Goal: Task Accomplishment & Management: Manage account settings

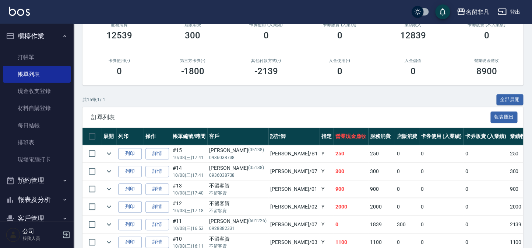
scroll to position [100, 0]
click at [111, 154] on icon "expand row" at bounding box center [109, 153] width 9 height 9
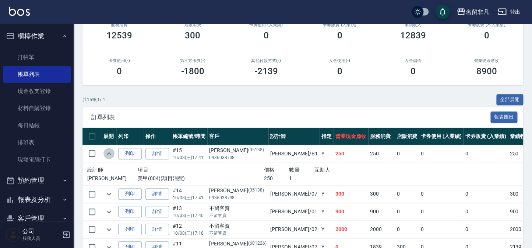
click at [111, 154] on icon "expand row" at bounding box center [109, 153] width 9 height 9
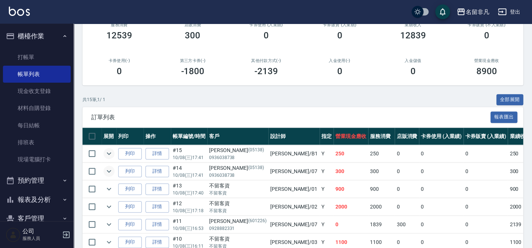
click at [110, 172] on icon "expand row" at bounding box center [109, 171] width 9 height 9
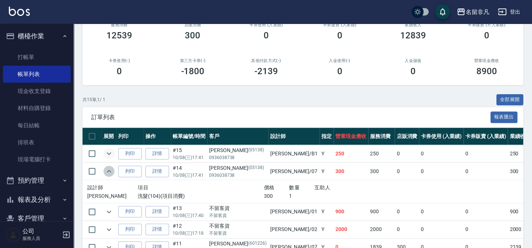
click at [110, 172] on icon "expand row" at bounding box center [109, 171] width 9 height 9
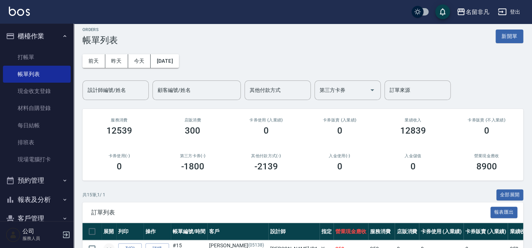
scroll to position [0, 0]
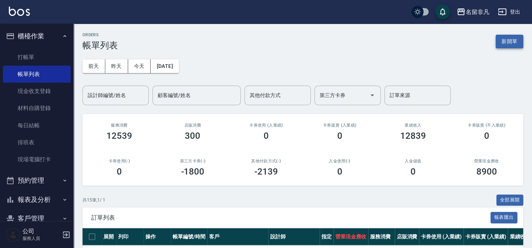
click at [505, 42] on button "新開單" at bounding box center [510, 42] width 28 height 14
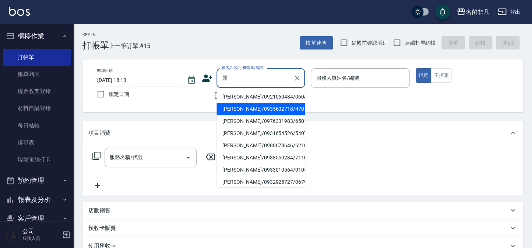
click at [252, 111] on li "林麗珠/0935602718/470702" at bounding box center [261, 109] width 88 height 12
type input "林麗珠/0935602718/470702"
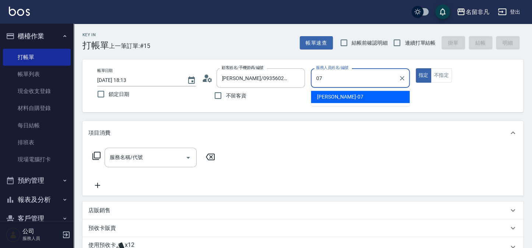
type input "[PERSON_NAME]-07"
type button "true"
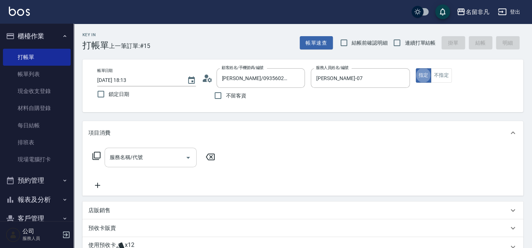
click at [153, 158] on input "服務名稱/代號" at bounding box center [145, 157] width 74 height 13
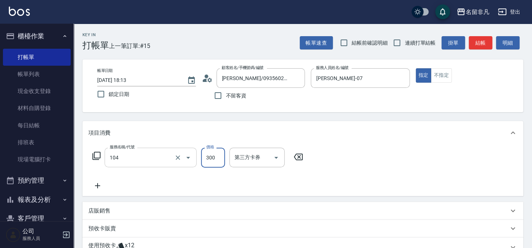
type input "洗髮(104)"
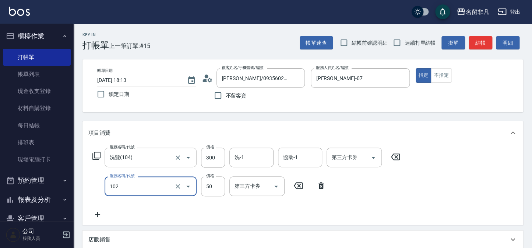
type input "+精油(102)"
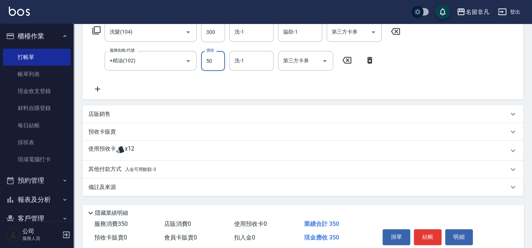
scroll to position [134, 0]
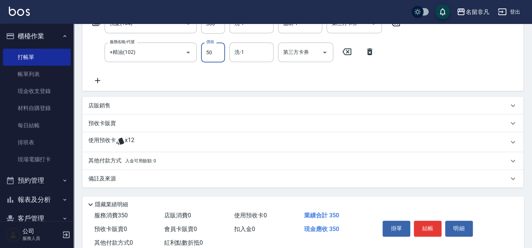
click at [440, 225] on button "結帳" at bounding box center [428, 227] width 28 height 15
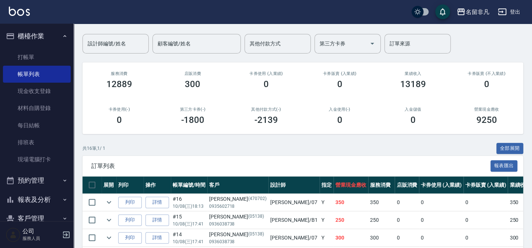
scroll to position [100, 0]
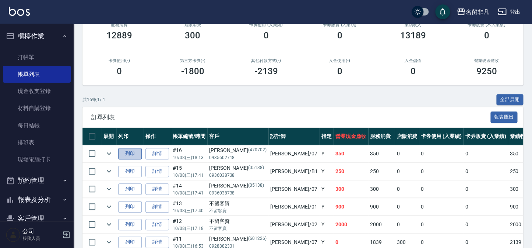
click at [133, 155] on button "列印" at bounding box center [130, 153] width 24 height 11
click at [25, 35] on button "櫃檯作業" at bounding box center [37, 36] width 68 height 19
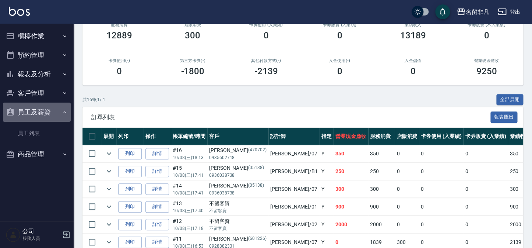
click at [37, 113] on button "員工及薪資" at bounding box center [37, 111] width 68 height 19
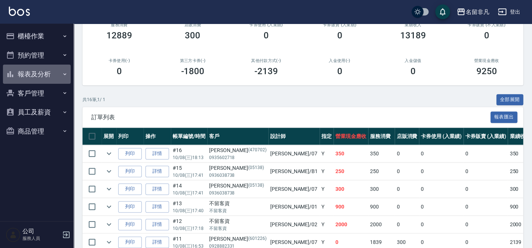
click at [38, 78] on button "報表及分析" at bounding box center [37, 73] width 68 height 19
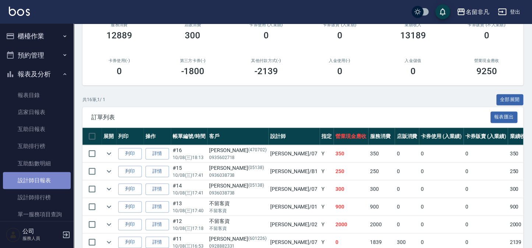
click at [50, 178] on link "設計師日報表" at bounding box center [37, 180] width 68 height 17
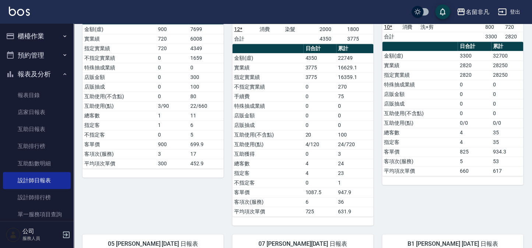
scroll to position [134, 0]
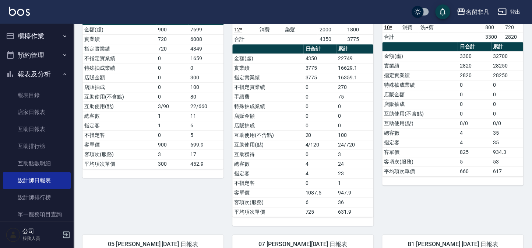
click at [24, 77] on button "報表及分析" at bounding box center [37, 73] width 68 height 19
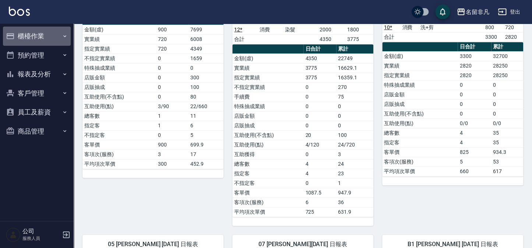
click at [28, 42] on button "櫃檯作業" at bounding box center [37, 36] width 68 height 19
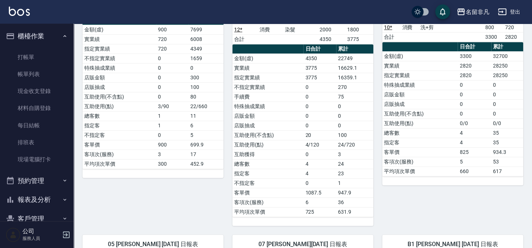
click at [31, 48] on ul "打帳單 帳單列表 現金收支登錄 材料自購登錄 每日結帳 排班表 現場電腦打卡" at bounding box center [37, 108] width 68 height 125
click at [32, 50] on link "打帳單" at bounding box center [37, 57] width 68 height 17
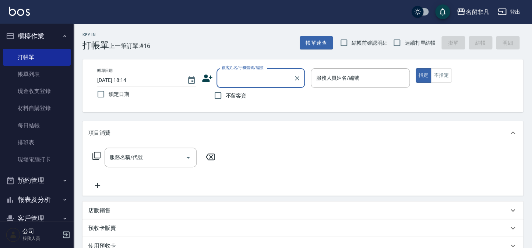
click at [29, 30] on button "櫃檯作業" at bounding box center [37, 36] width 68 height 19
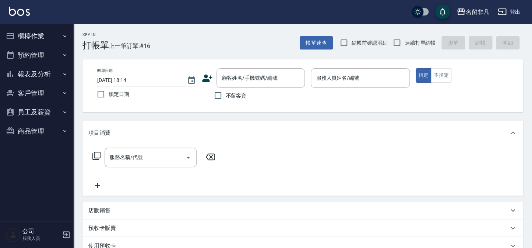
click at [37, 74] on button "報表及分析" at bounding box center [37, 73] width 68 height 19
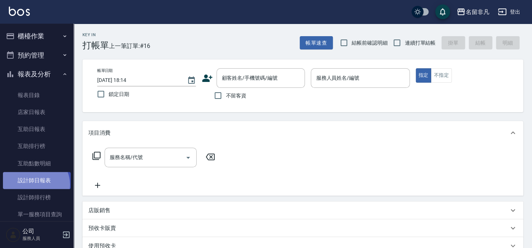
click at [35, 184] on link "設計師日報表" at bounding box center [37, 180] width 68 height 17
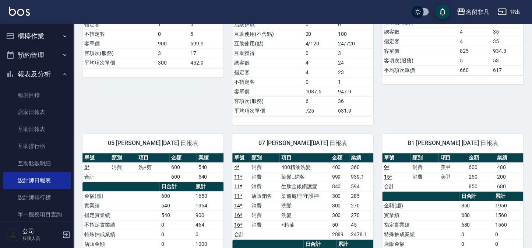
scroll to position [234, 0]
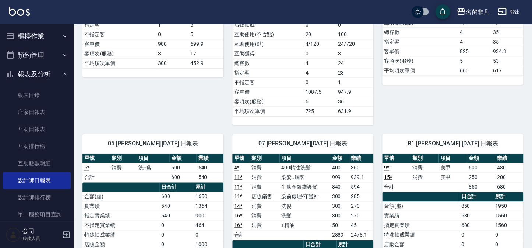
click at [29, 75] on button "報表及分析" at bounding box center [37, 73] width 68 height 19
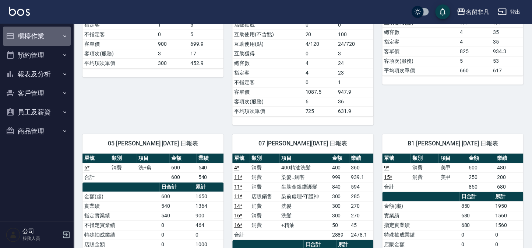
click at [37, 35] on button "櫃檯作業" at bounding box center [37, 36] width 68 height 19
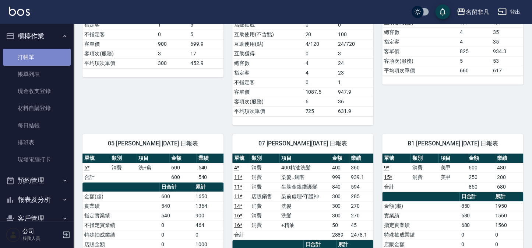
click at [51, 57] on link "打帳單" at bounding box center [37, 57] width 68 height 17
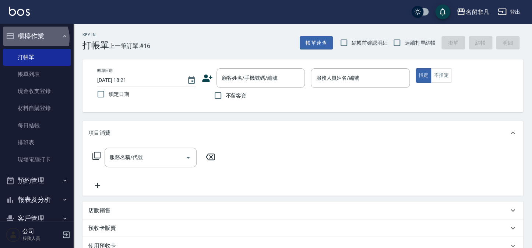
click at [34, 38] on button "櫃檯作業" at bounding box center [37, 36] width 68 height 19
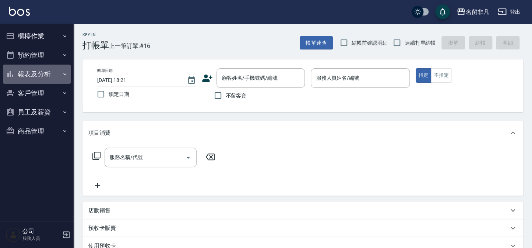
click at [28, 71] on button "報表及分析" at bounding box center [37, 73] width 68 height 19
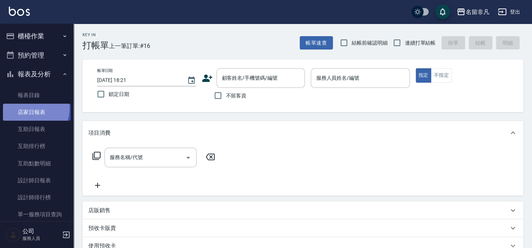
click at [29, 108] on link "店家日報表" at bounding box center [37, 112] width 68 height 17
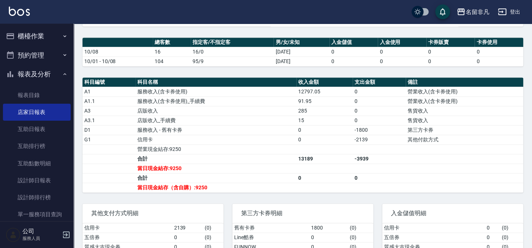
scroll to position [233, 0]
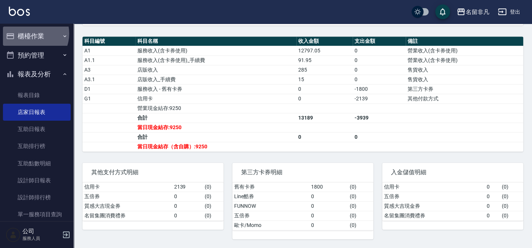
click at [30, 34] on button "櫃檯作業" at bounding box center [37, 36] width 68 height 19
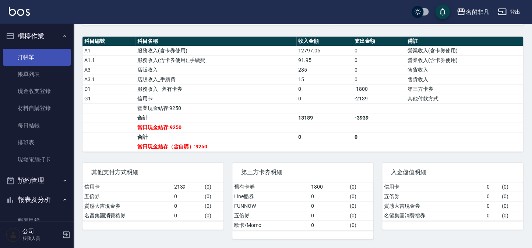
click at [31, 55] on link "打帳單" at bounding box center [37, 57] width 68 height 17
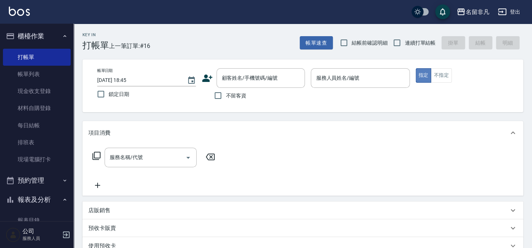
drag, startPoint x: 423, startPoint y: 74, endPoint x: 429, endPoint y: 77, distance: 5.9
click at [429, 77] on button "指定" at bounding box center [424, 75] width 16 height 14
click at [372, 84] on input "服務人員姓名/編號" at bounding box center [360, 77] width 92 height 13
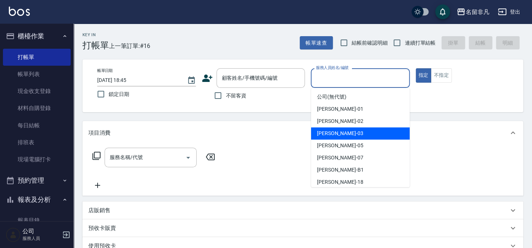
click at [361, 134] on div "Tina -03" at bounding box center [360, 133] width 99 height 12
type input "Tina-03"
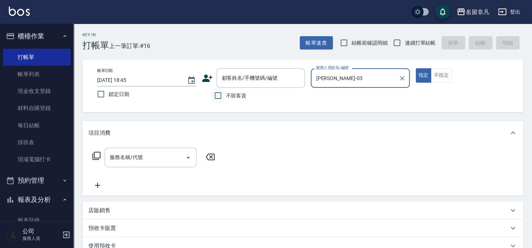
drag, startPoint x: 217, startPoint y: 95, endPoint x: 224, endPoint y: 94, distance: 6.6
click at [217, 95] on input "不留客資" at bounding box center [217, 95] width 15 height 15
checkbox input "true"
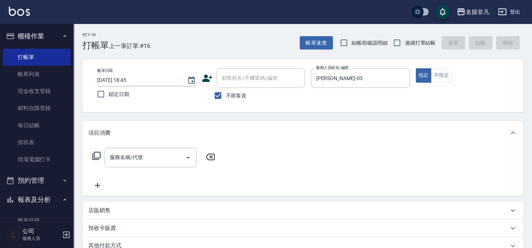
click at [95, 154] on icon at bounding box center [96, 155] width 9 height 9
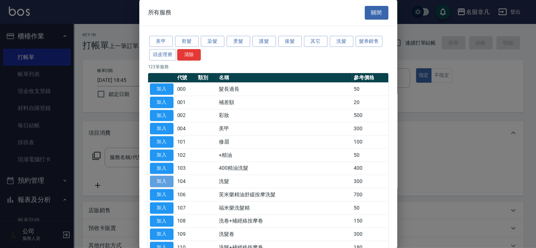
click at [159, 177] on button "加入" at bounding box center [162, 180] width 24 height 11
type input "洗髮(104)"
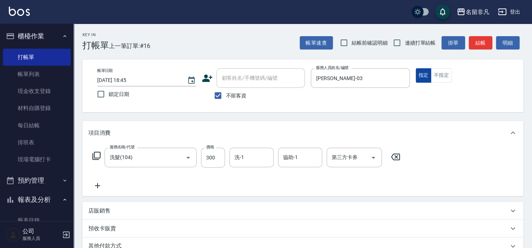
click at [424, 71] on button "指定" at bounding box center [424, 75] width 16 height 14
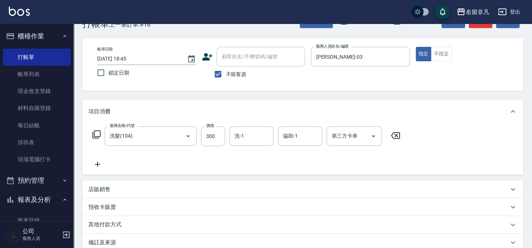
scroll to position [6, 0]
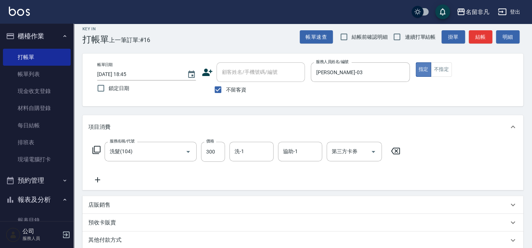
click at [423, 67] on button "指定" at bounding box center [424, 69] width 16 height 14
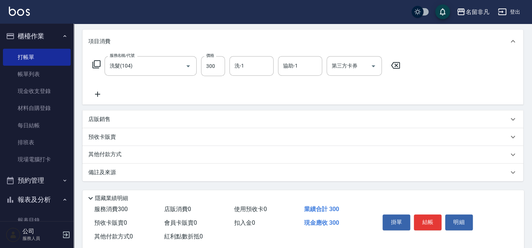
scroll to position [106, 0]
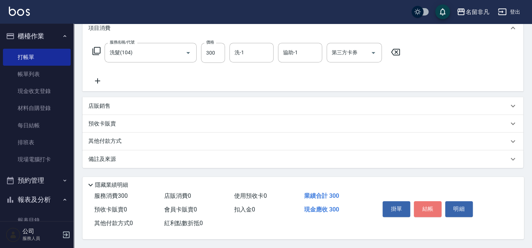
click at [430, 206] on button "結帳" at bounding box center [428, 208] width 28 height 15
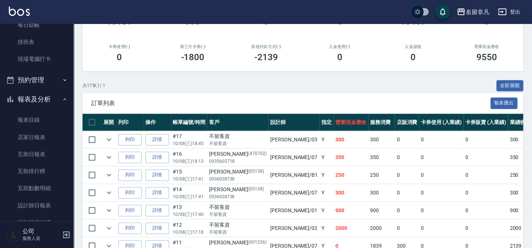
scroll to position [134, 0]
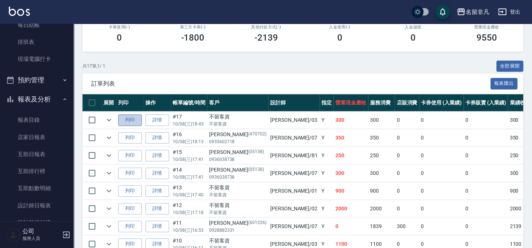
click at [132, 119] on button "列印" at bounding box center [130, 119] width 24 height 11
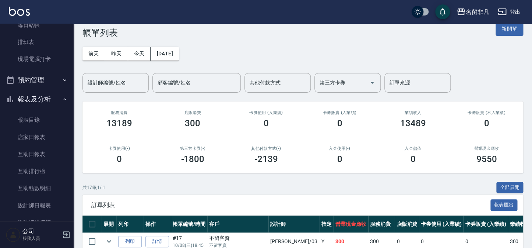
scroll to position [0, 0]
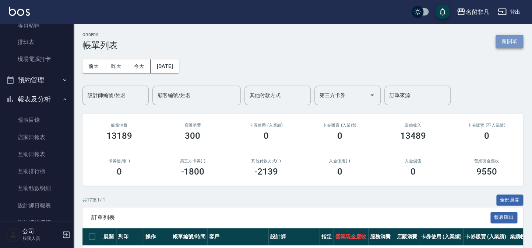
click at [512, 38] on button "新開單" at bounding box center [510, 42] width 28 height 14
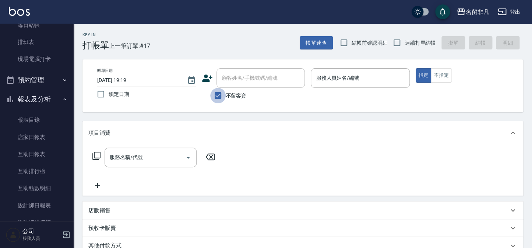
click at [223, 99] on input "不留客資" at bounding box center [217, 95] width 15 height 15
checkbox input "false"
click at [241, 81] on input "顧客姓名/手機號碼/編號" at bounding box center [255, 77] width 71 height 13
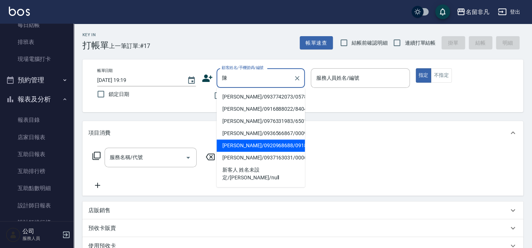
click at [252, 146] on li "陳貴蓉/0920968688/0918" at bounding box center [261, 145] width 88 height 12
type input "陳貴蓉/0920968688/0918"
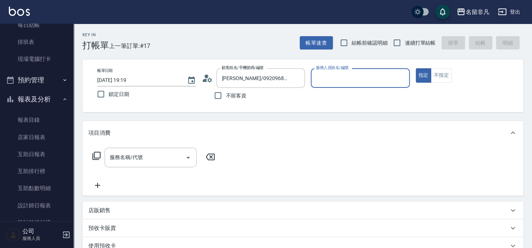
type input "[PERSON_NAME]-07"
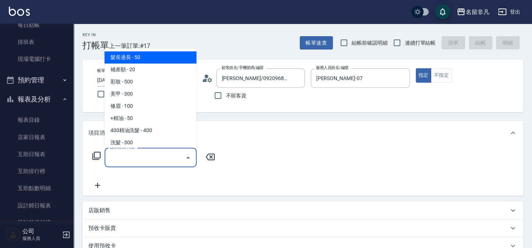
click at [143, 158] on input "服務名稱/代號" at bounding box center [145, 157] width 74 height 13
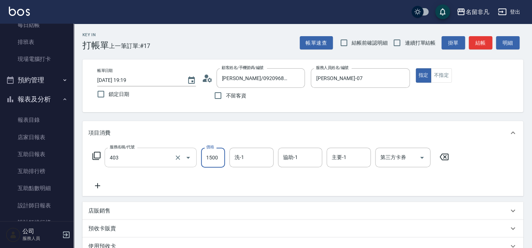
type input "染髮(403)"
click at [202, 158] on input "1500" at bounding box center [213, 157] width 24 height 20
type input "1200"
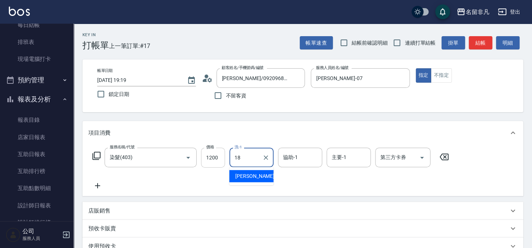
type input "[PERSON_NAME]-18"
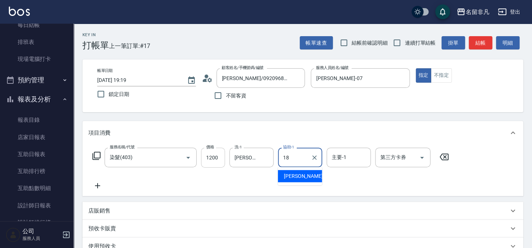
type input "[PERSON_NAME]-18"
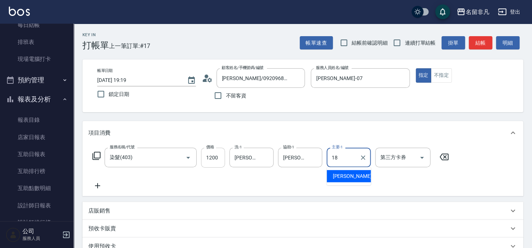
type input "[PERSON_NAME]-18"
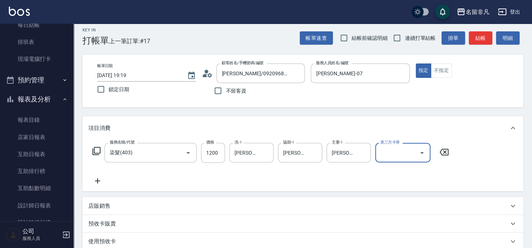
scroll to position [67, 0]
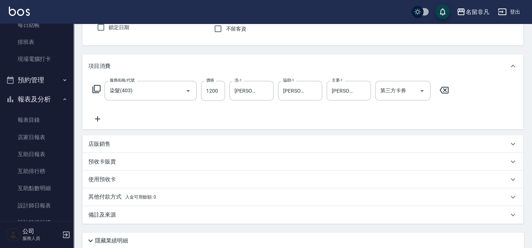
drag, startPoint x: 124, startPoint y: 144, endPoint x: 121, endPoint y: 163, distance: 19.7
click at [124, 144] on div "店販銷售" at bounding box center [298, 144] width 420 height 8
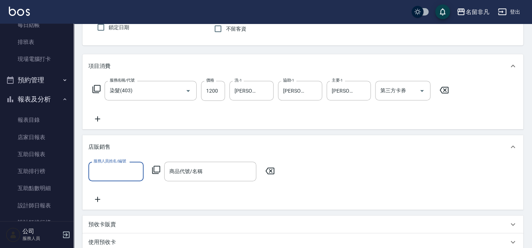
scroll to position [0, 0]
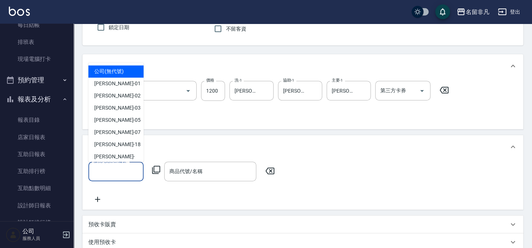
click at [117, 169] on input "服務人員姓名/編號" at bounding box center [116, 171] width 49 height 13
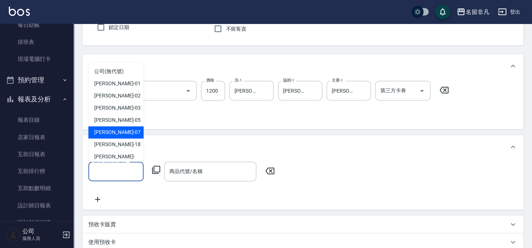
click at [117, 129] on div "郭佳怡 -07" at bounding box center [115, 132] width 55 height 12
type input "[PERSON_NAME]-07"
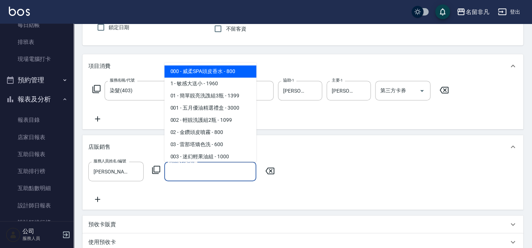
click at [191, 172] on div "商品代號/名稱 商品代號/名稱" at bounding box center [210, 171] width 92 height 20
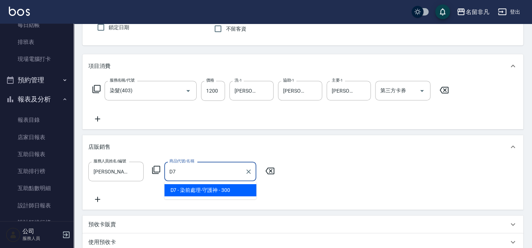
type input "染前處理-守護神"
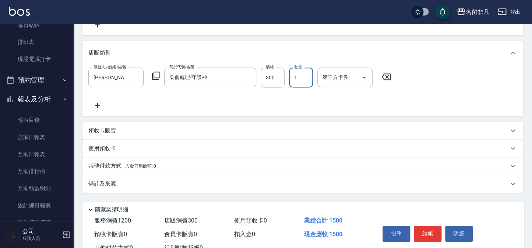
scroll to position [187, 0]
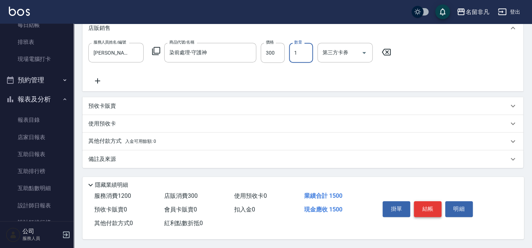
click at [426, 206] on button "結帳" at bounding box center [428, 208] width 28 height 15
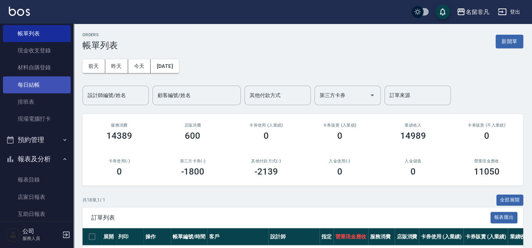
scroll to position [33, 0]
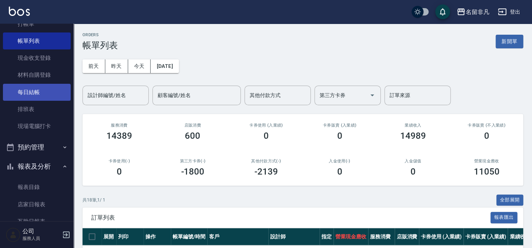
click at [39, 93] on link "每日結帳" at bounding box center [37, 92] width 68 height 17
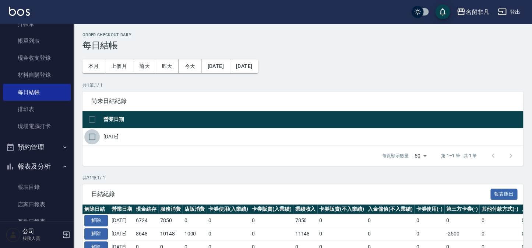
click at [98, 136] on input "checkbox" at bounding box center [91, 136] width 15 height 15
checkbox input "true"
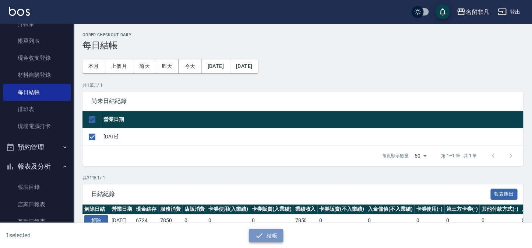
click at [272, 233] on button "結帳" at bounding box center [266, 235] width 34 height 14
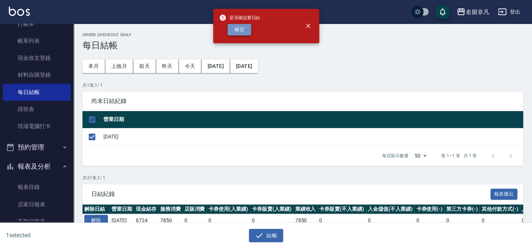
click at [244, 27] on button "確定" at bounding box center [240, 29] width 24 height 11
checkbox input "false"
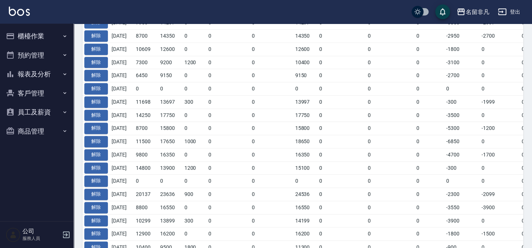
scroll to position [301, 0]
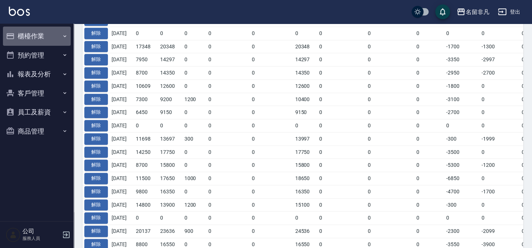
click at [16, 32] on button "櫃檯作業" at bounding box center [37, 36] width 68 height 19
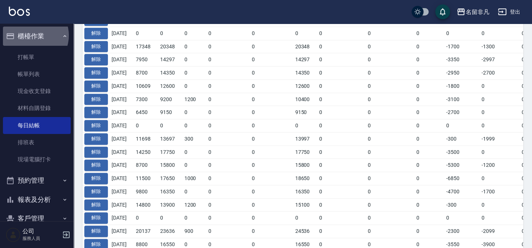
click at [31, 35] on button "櫃檯作業" at bounding box center [37, 36] width 68 height 19
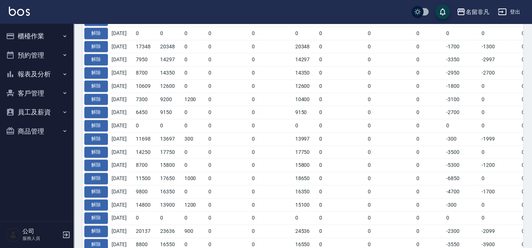
click at [29, 76] on button "報表及分析" at bounding box center [37, 73] width 68 height 19
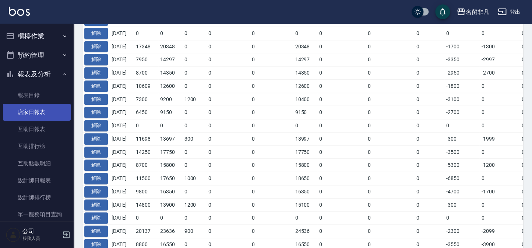
click at [41, 114] on link "店家日報表" at bounding box center [37, 112] width 68 height 17
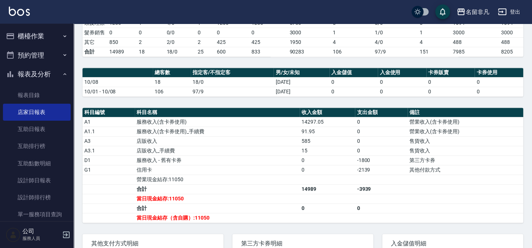
scroll to position [233, 0]
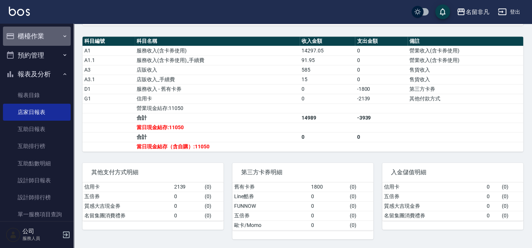
click at [46, 35] on button "櫃檯作業" at bounding box center [37, 36] width 68 height 19
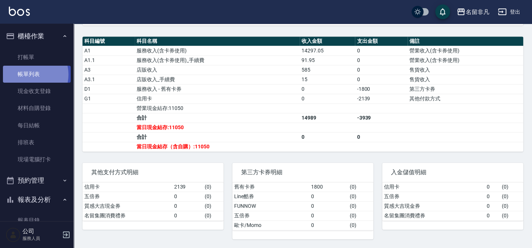
click at [30, 74] on link "帳單列表" at bounding box center [37, 74] width 68 height 17
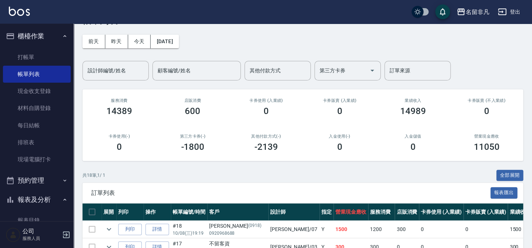
scroll to position [67, 0]
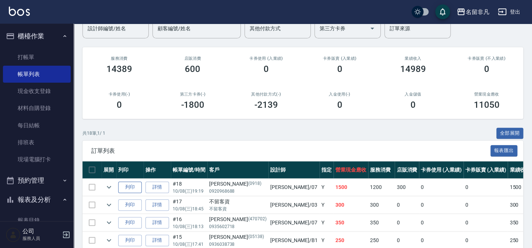
click at [123, 186] on button "列印" at bounding box center [130, 186] width 24 height 11
click at [35, 33] on button "櫃檯作業" at bounding box center [37, 36] width 68 height 19
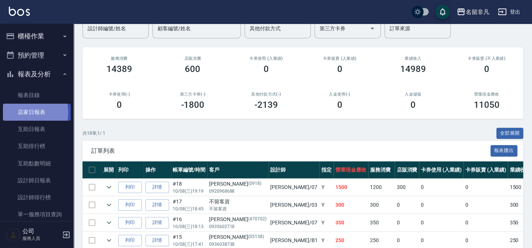
click at [13, 113] on link "店家日報表" at bounding box center [37, 112] width 68 height 17
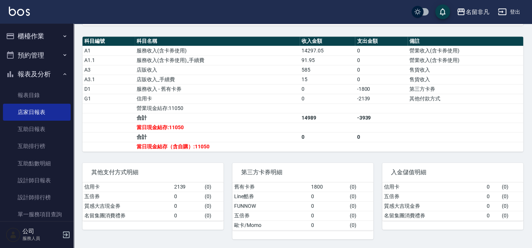
scroll to position [233, 0]
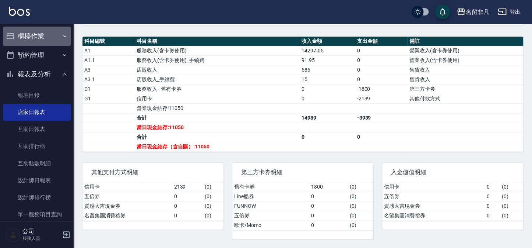
click at [45, 39] on button "櫃檯作業" at bounding box center [37, 36] width 68 height 19
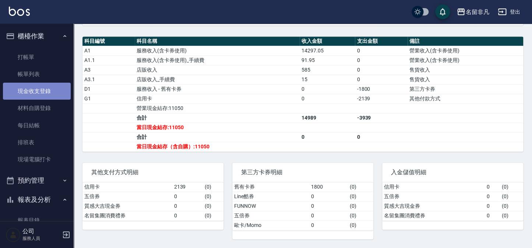
click at [39, 90] on link "現金收支登錄" at bounding box center [37, 91] width 68 height 17
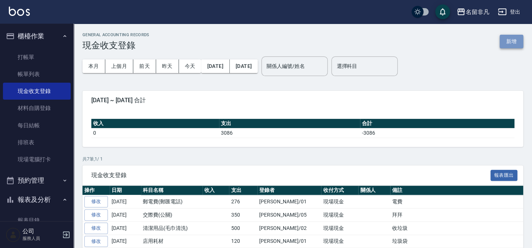
click at [506, 39] on button "新增" at bounding box center [512, 42] width 24 height 14
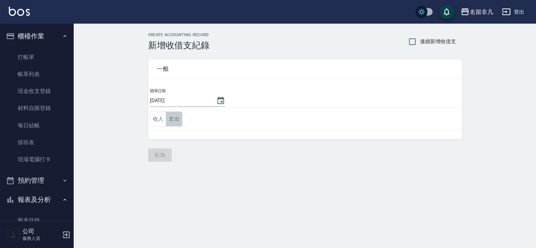
click at [175, 115] on button "支出" at bounding box center [174, 118] width 17 height 15
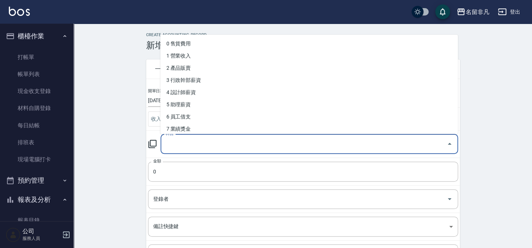
click at [181, 144] on input "科目" at bounding box center [304, 143] width 280 height 13
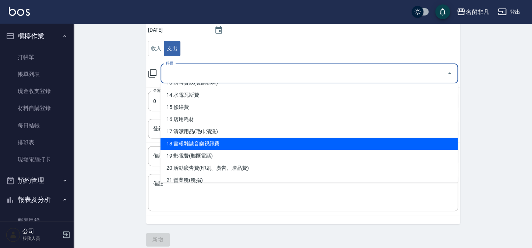
scroll to position [77, 0]
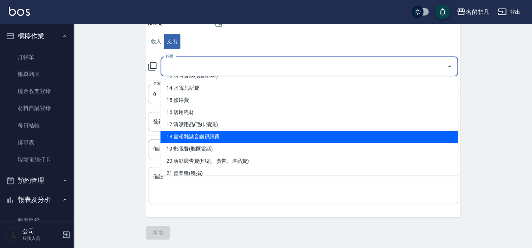
click at [114, 132] on div "CREATE ACCOUNTING RECORD 新增收借支紀錄 連續新增收借支 一般 開單日期 [DATE] 收入 支出 科目 科目 金額 0 金額 登錄者…" at bounding box center [303, 97] width 459 height 302
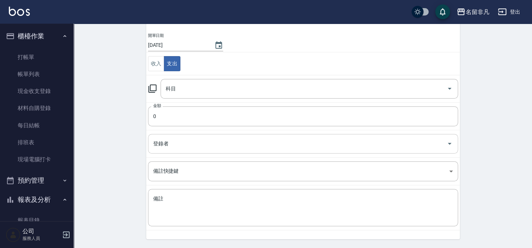
scroll to position [44, 0]
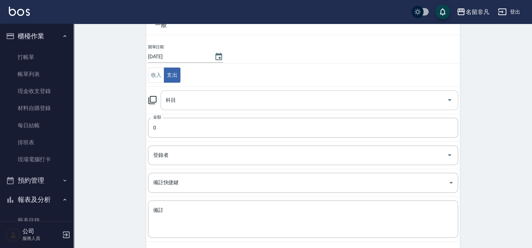
click at [180, 102] on input "科目" at bounding box center [304, 100] width 280 height 13
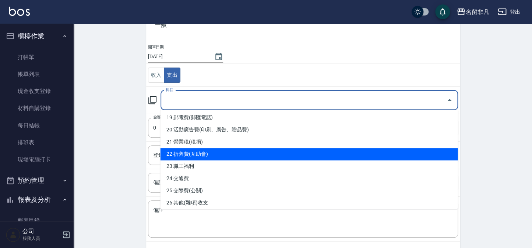
scroll to position [234, 0]
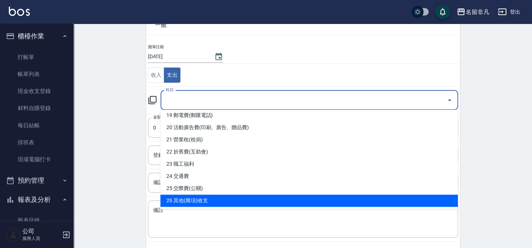
click at [199, 199] on li "26 其他(雜項)收支" at bounding box center [309, 200] width 298 height 12
type input "26 其他(雜項)收支"
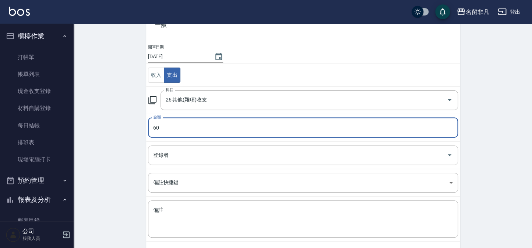
type input "60"
click at [188, 158] on input "登錄者" at bounding box center [297, 154] width 293 height 13
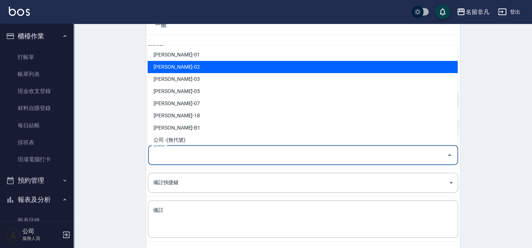
click at [193, 66] on li "[PERSON_NAME]-02" at bounding box center [303, 67] width 310 height 12
type input "[PERSON_NAME]-02"
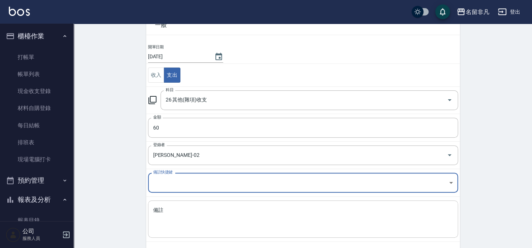
click at [173, 215] on textarea "備註" at bounding box center [303, 218] width 300 height 25
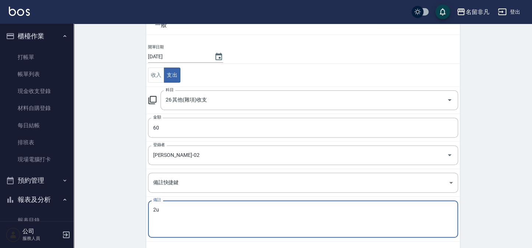
type textarea "2"
type textarea "抵用卷"
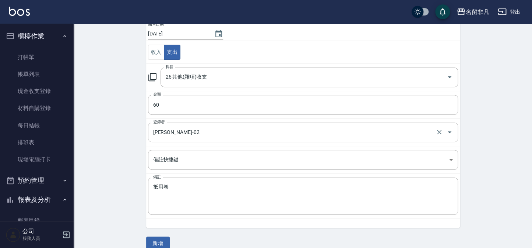
scroll to position [77, 0]
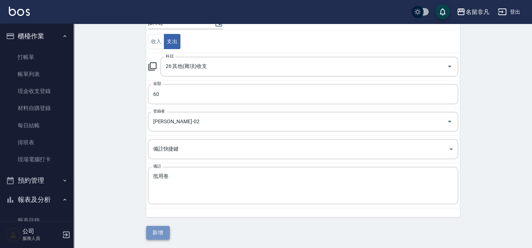
click at [161, 228] on button "新增" at bounding box center [158, 232] width 24 height 14
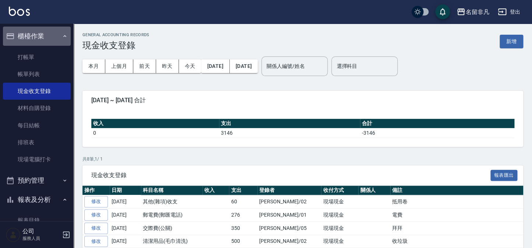
click at [43, 33] on button "櫃檯作業" at bounding box center [37, 36] width 68 height 19
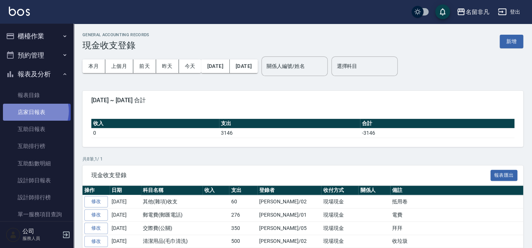
click at [33, 111] on link "店家日報表" at bounding box center [37, 112] width 68 height 17
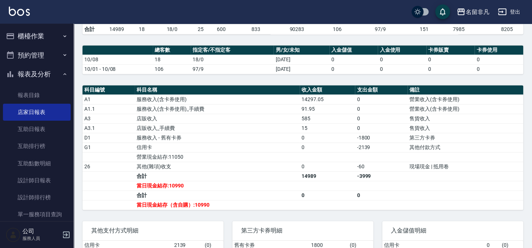
scroll to position [201, 0]
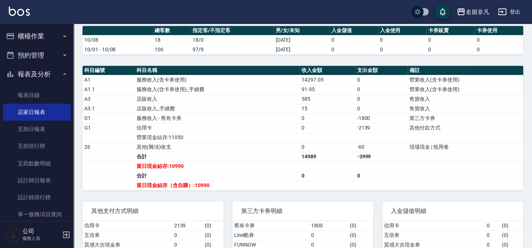
click at [40, 37] on button "櫃檯作業" at bounding box center [37, 36] width 68 height 19
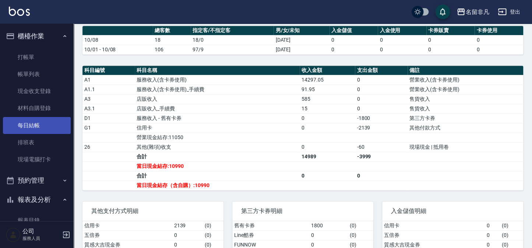
click at [45, 122] on link "每日結帳" at bounding box center [37, 125] width 68 height 17
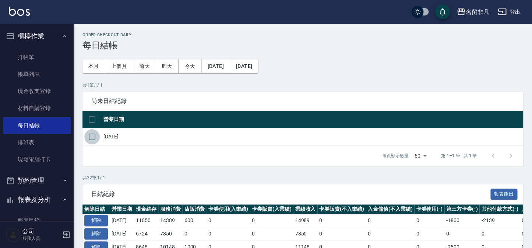
click at [96, 138] on input "checkbox" at bounding box center [91, 136] width 15 height 15
checkbox input "true"
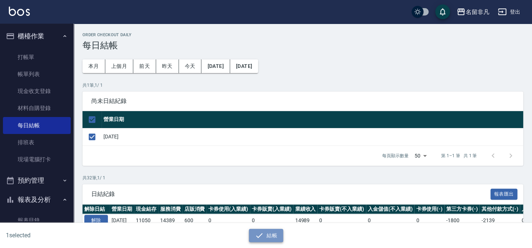
click at [265, 231] on button "結帳" at bounding box center [266, 235] width 34 height 14
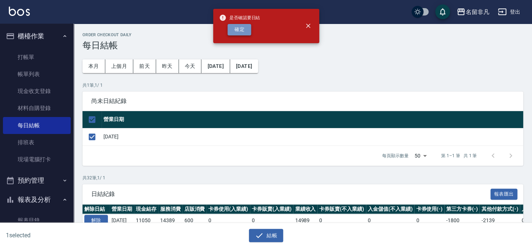
click at [233, 32] on button "確定" at bounding box center [240, 29] width 24 height 11
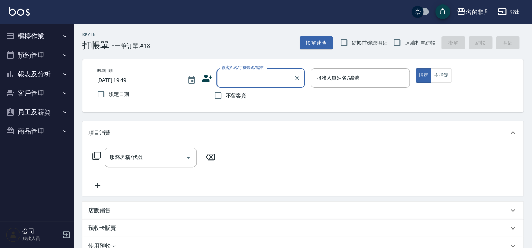
click at [22, 77] on button "報表及分析" at bounding box center [37, 73] width 68 height 19
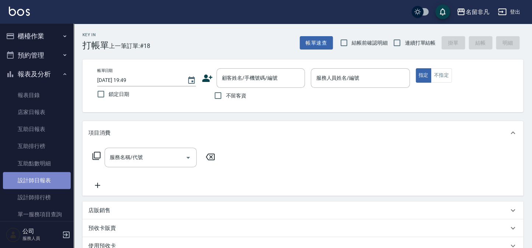
click at [54, 174] on link "設計師日報表" at bounding box center [37, 180] width 68 height 17
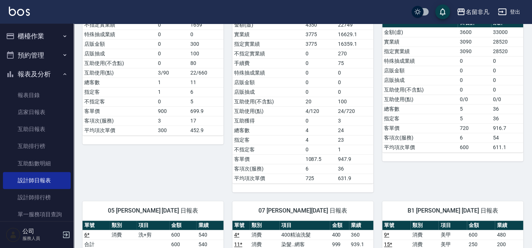
scroll to position [134, 0]
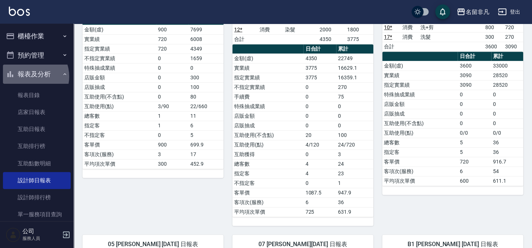
click at [30, 76] on button "報表及分析" at bounding box center [37, 73] width 68 height 19
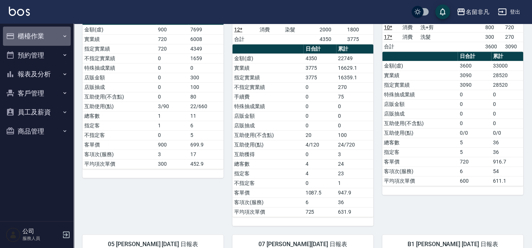
click at [32, 43] on button "櫃檯作業" at bounding box center [37, 36] width 68 height 19
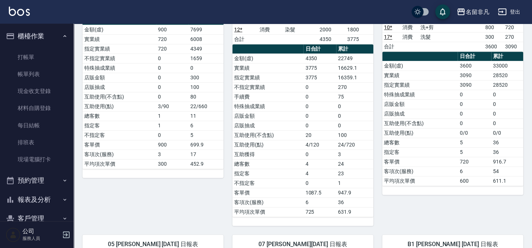
click at [32, 38] on button "櫃檯作業" at bounding box center [37, 36] width 68 height 19
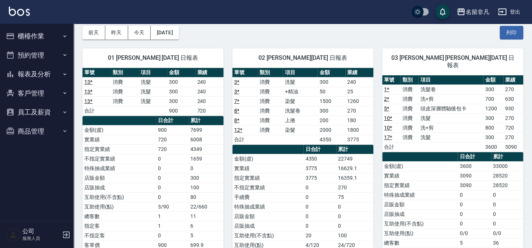
scroll to position [33, 0]
